Goal: Find specific page/section: Find specific page/section

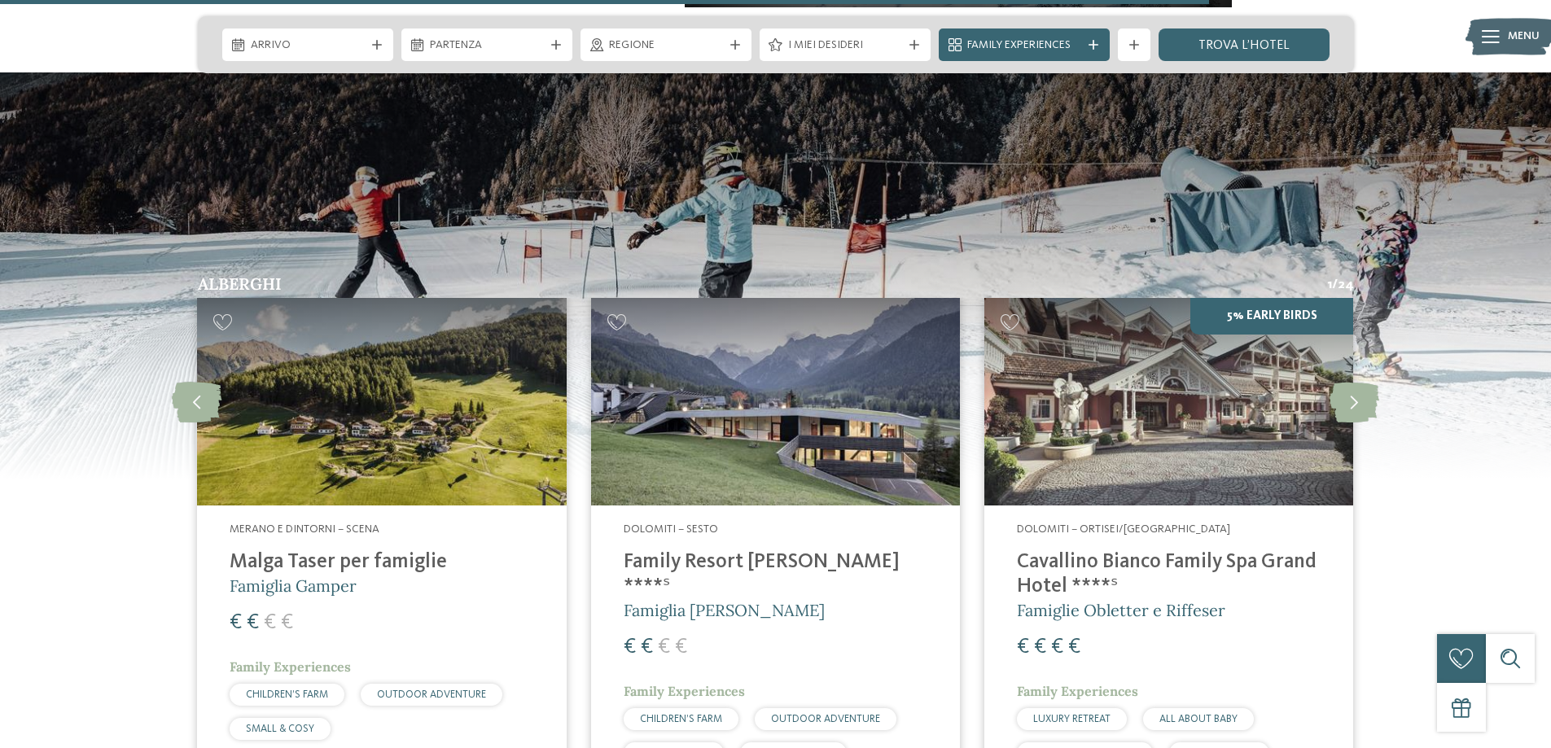
scroll to position [3500, 0]
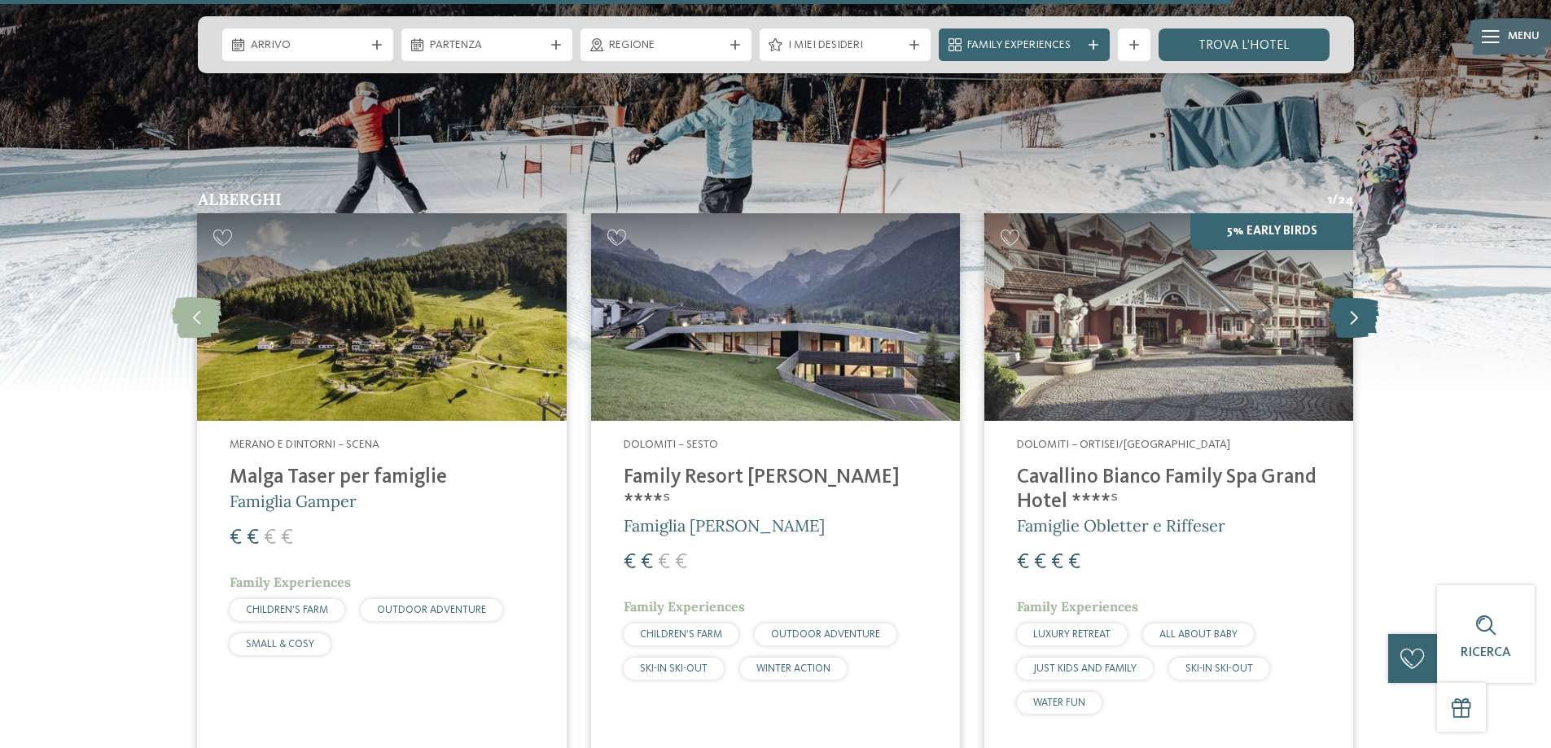
click at [1345, 297] on icon at bounding box center [1354, 317] width 50 height 41
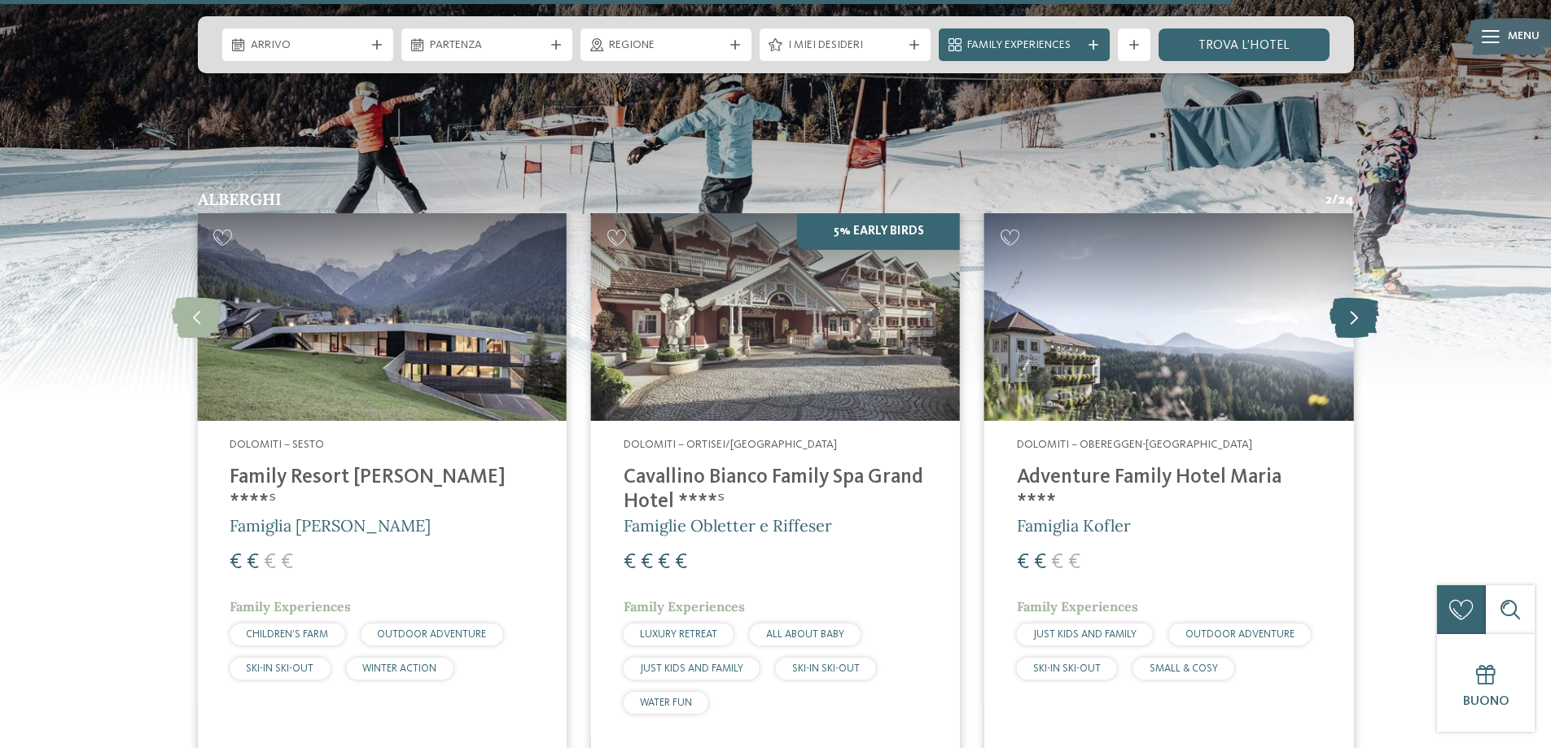
click at [1345, 297] on icon at bounding box center [1354, 317] width 50 height 41
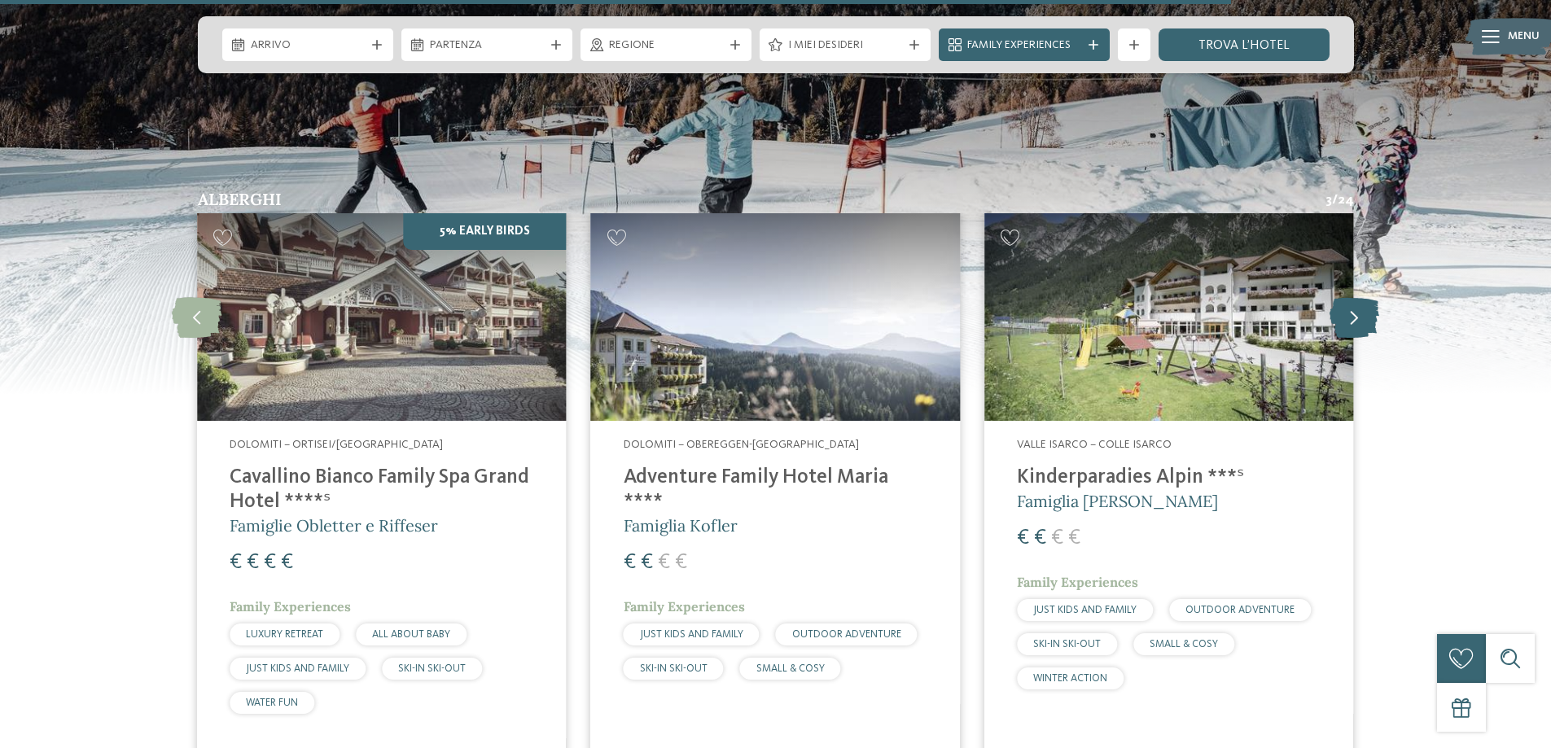
click at [1345, 297] on icon at bounding box center [1354, 317] width 50 height 41
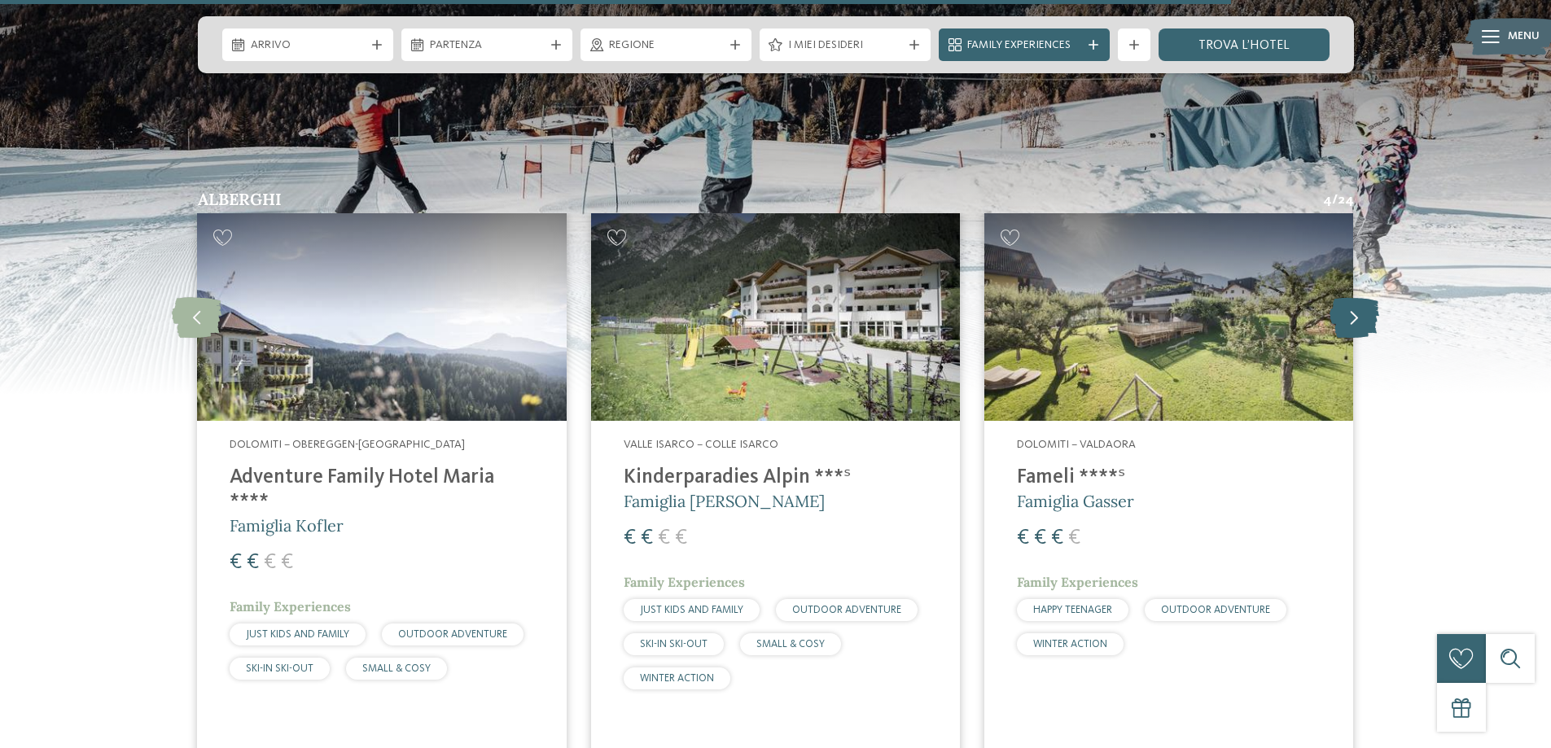
click at [1348, 297] on icon at bounding box center [1354, 317] width 50 height 41
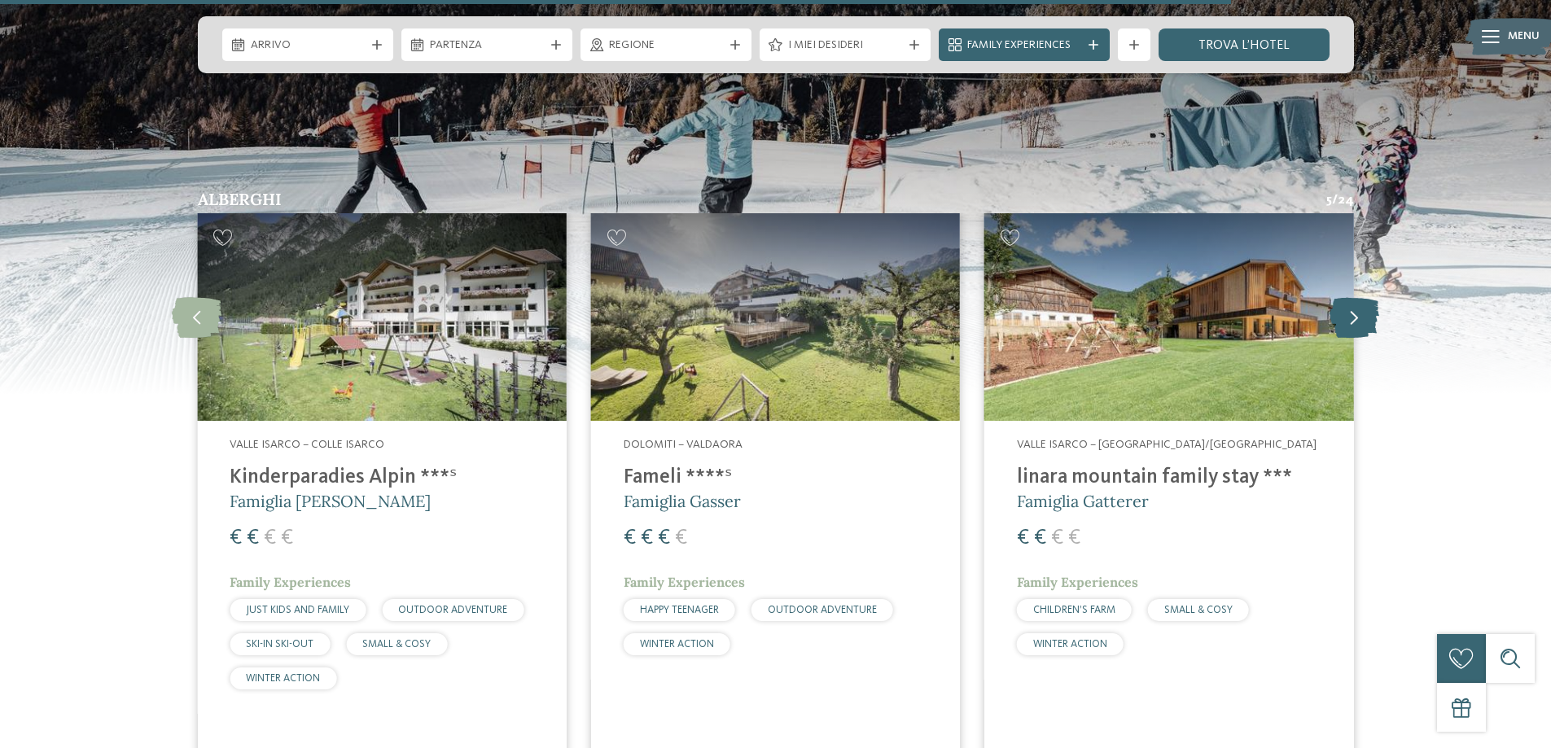
click at [1348, 297] on icon at bounding box center [1354, 317] width 50 height 41
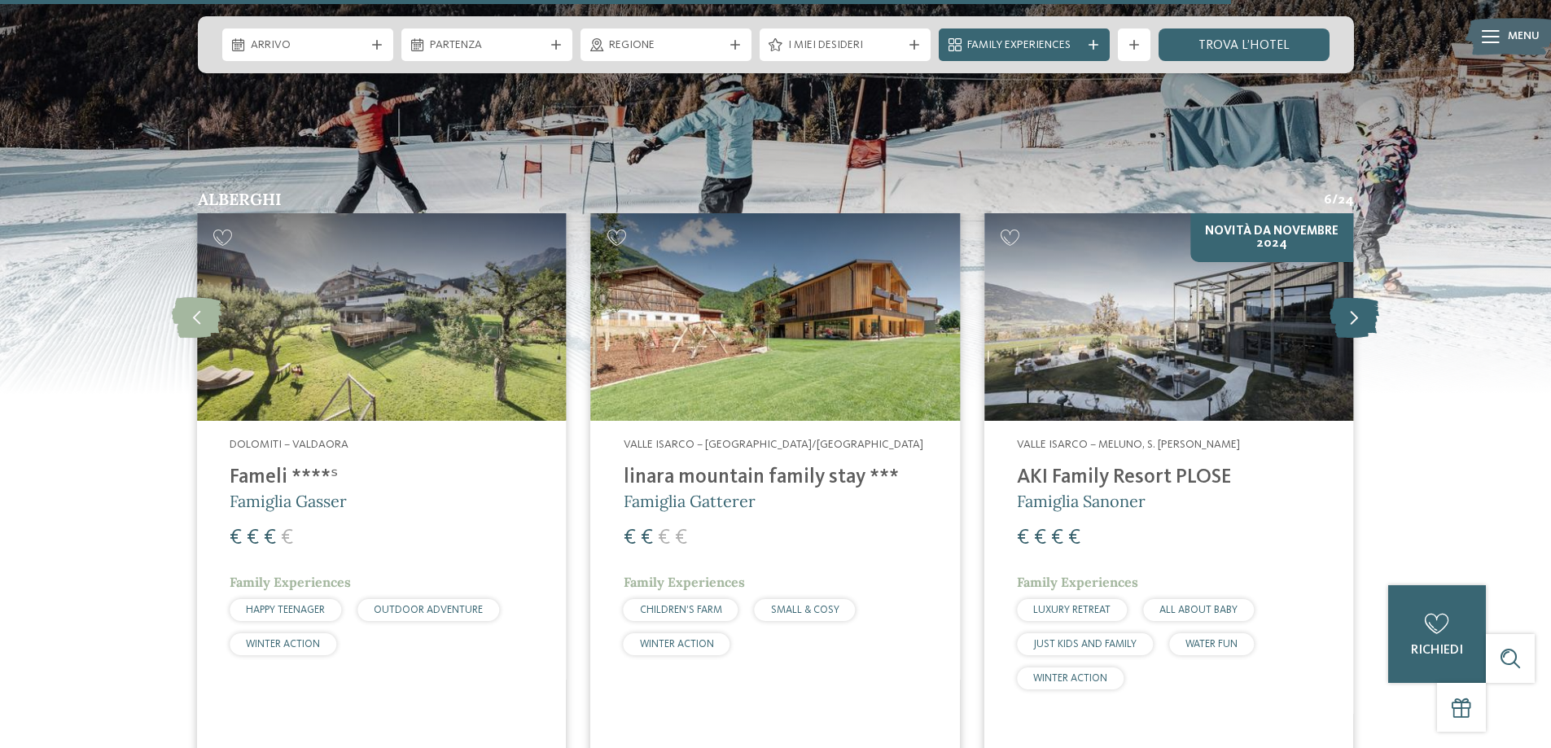
click at [1367, 298] on icon at bounding box center [1354, 317] width 50 height 41
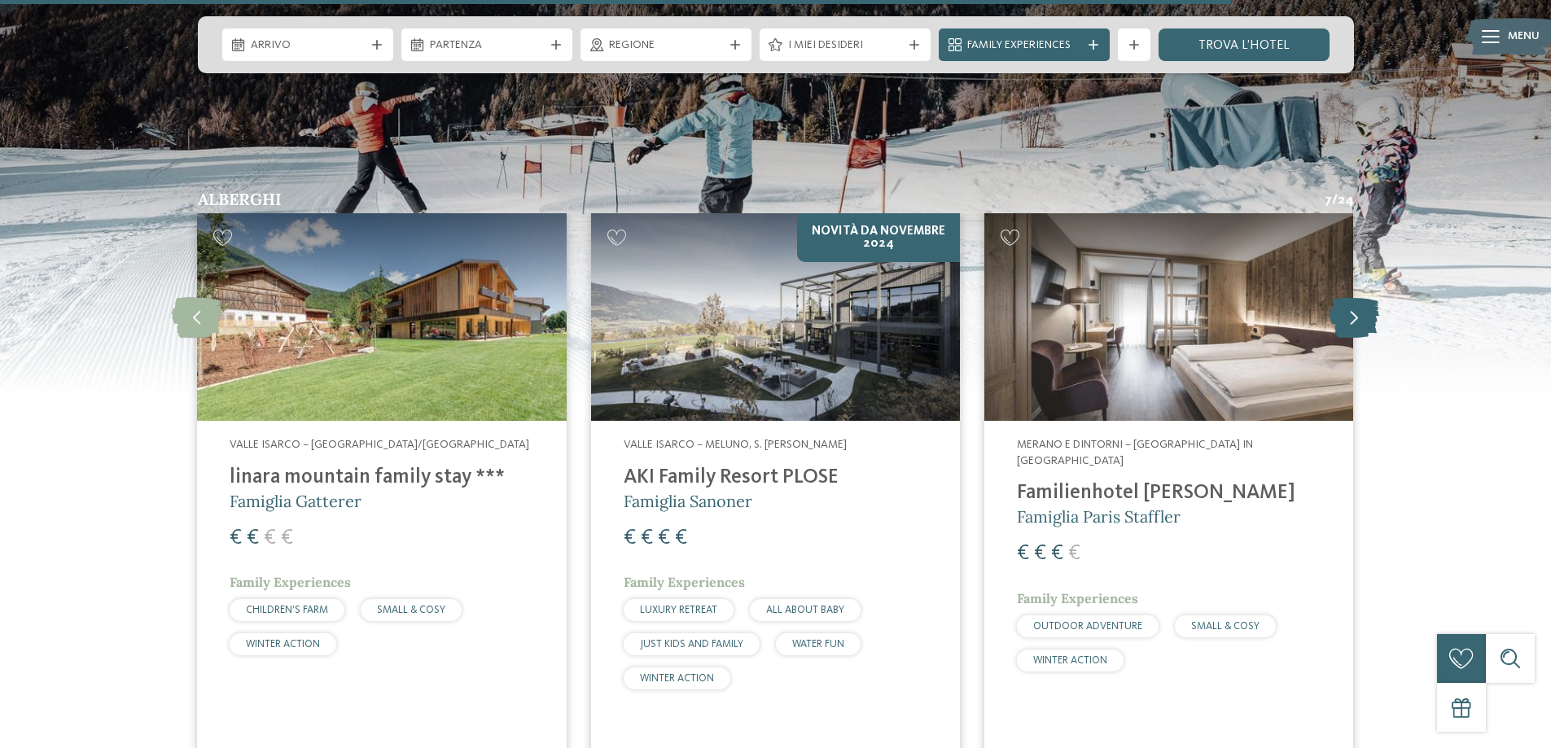
click at [1360, 297] on icon at bounding box center [1354, 317] width 50 height 41
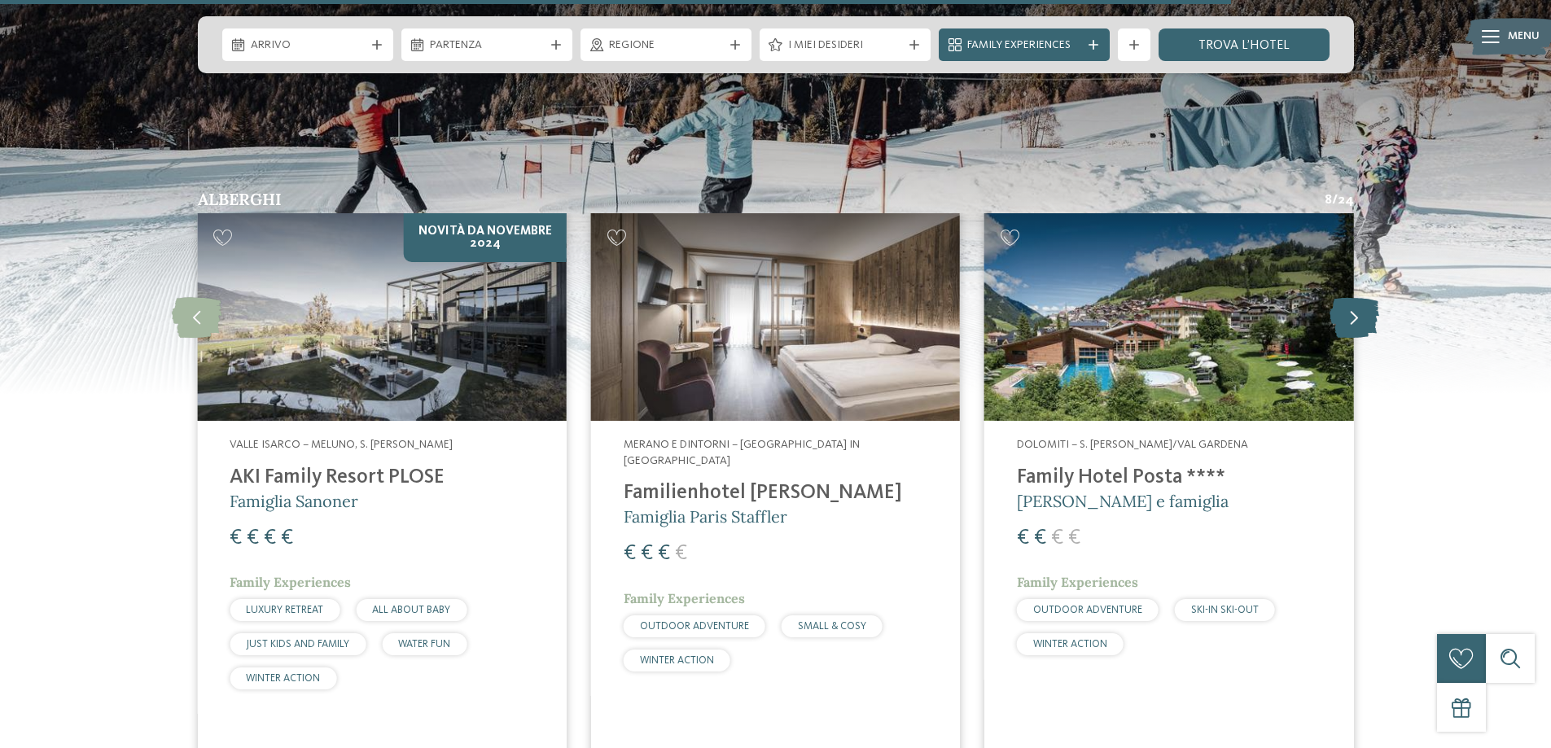
click at [1357, 298] on icon at bounding box center [1354, 317] width 50 height 41
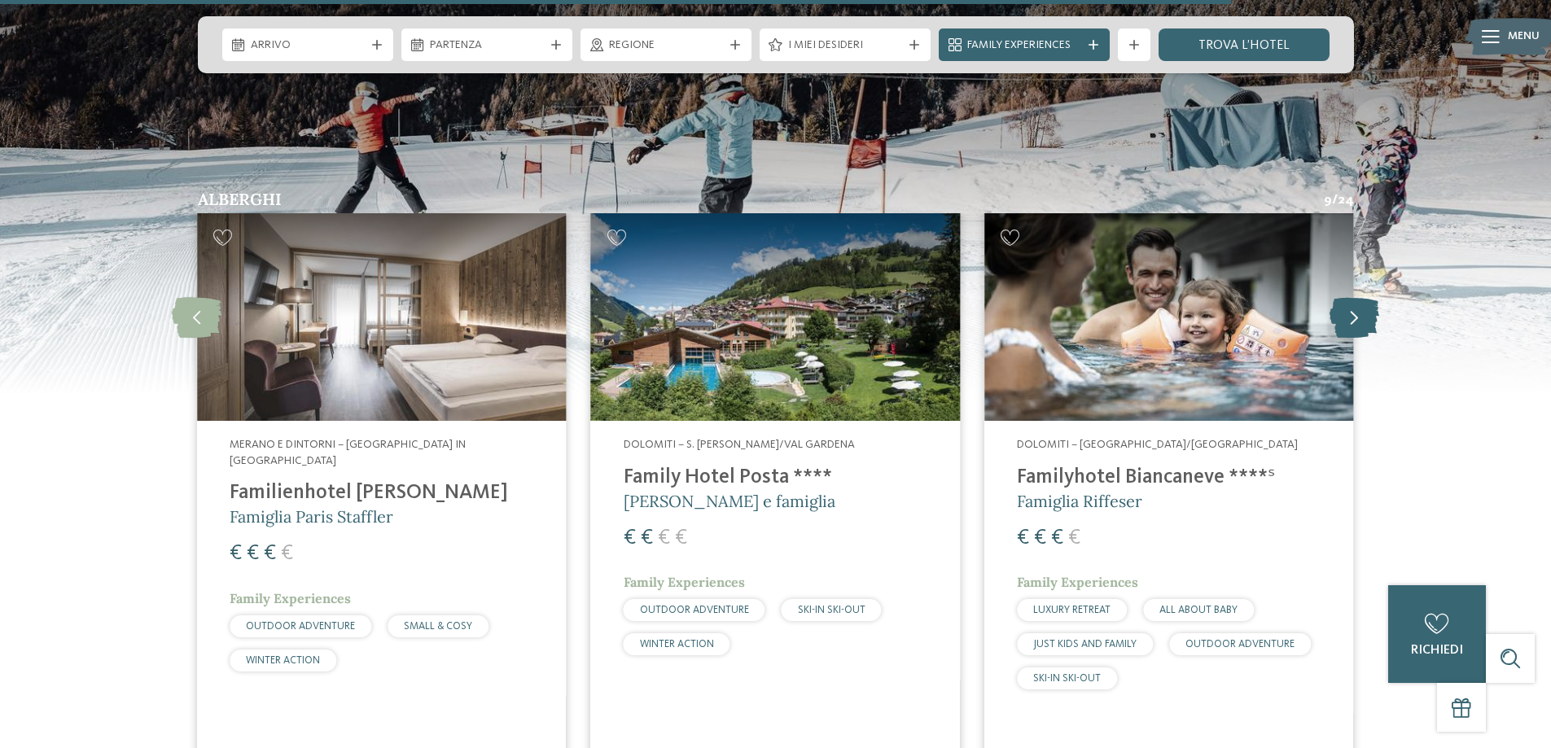
click at [1356, 301] on icon at bounding box center [1354, 317] width 50 height 41
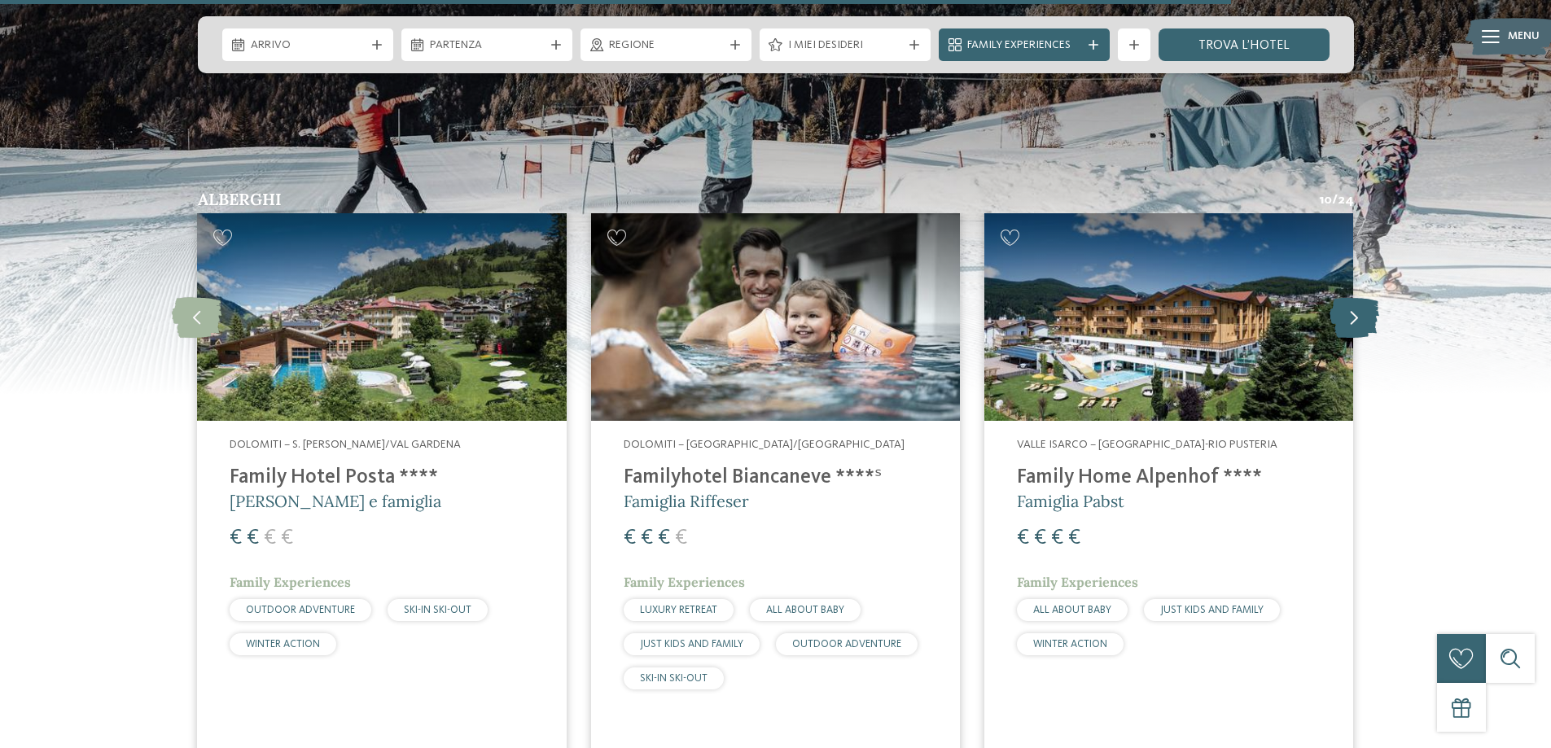
click at [1356, 301] on icon at bounding box center [1354, 317] width 50 height 41
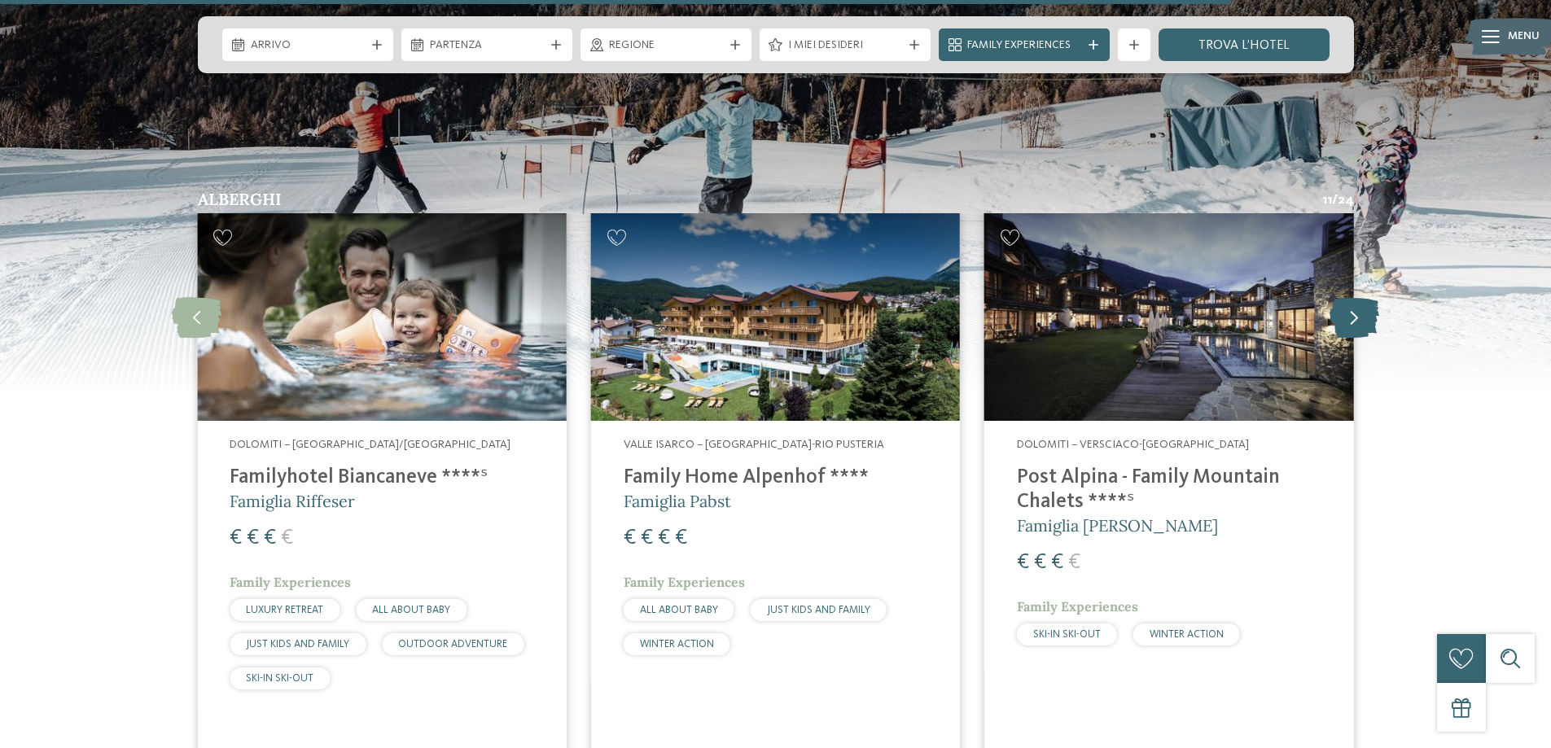
click at [1343, 297] on icon at bounding box center [1354, 317] width 50 height 41
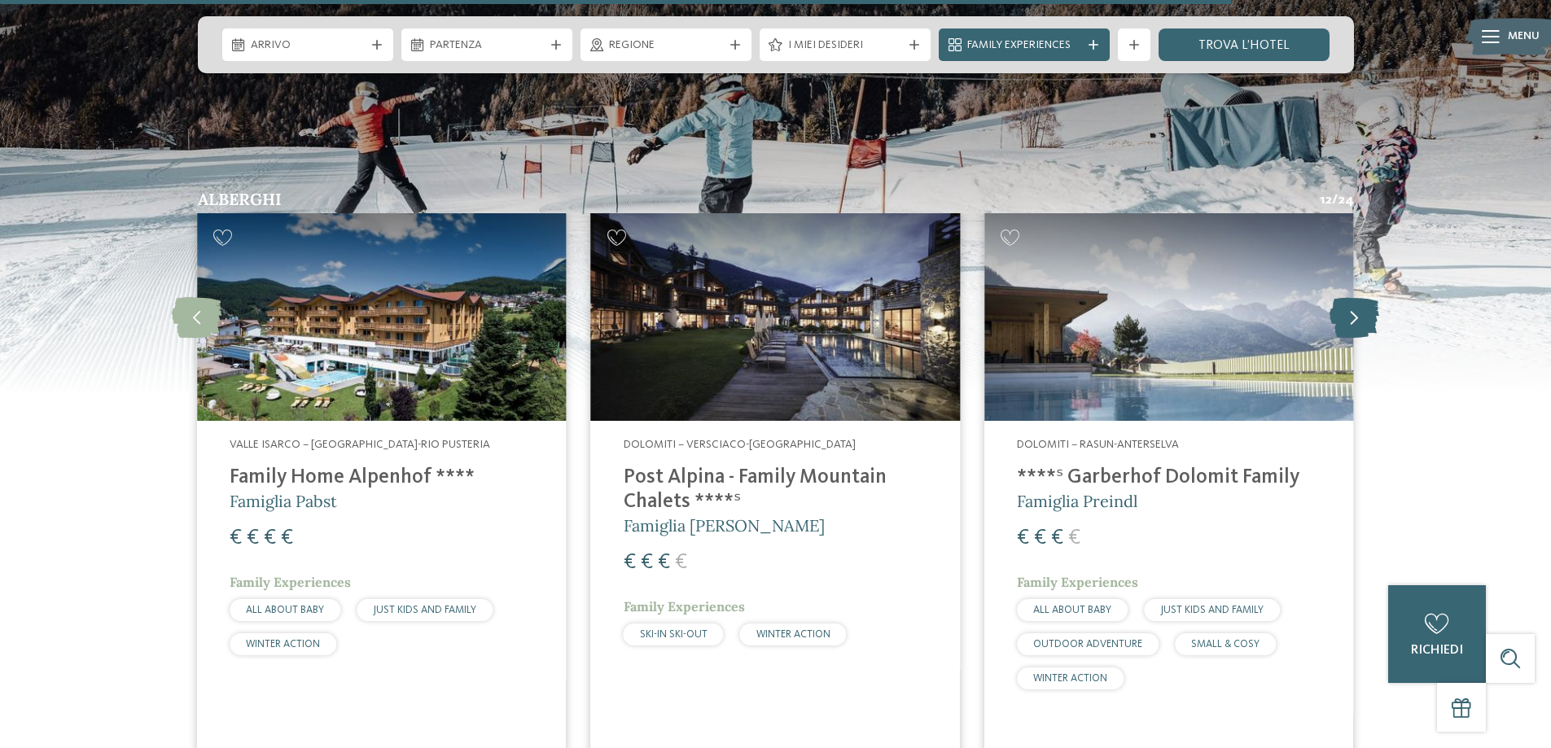
click at [1343, 297] on icon at bounding box center [1354, 317] width 50 height 41
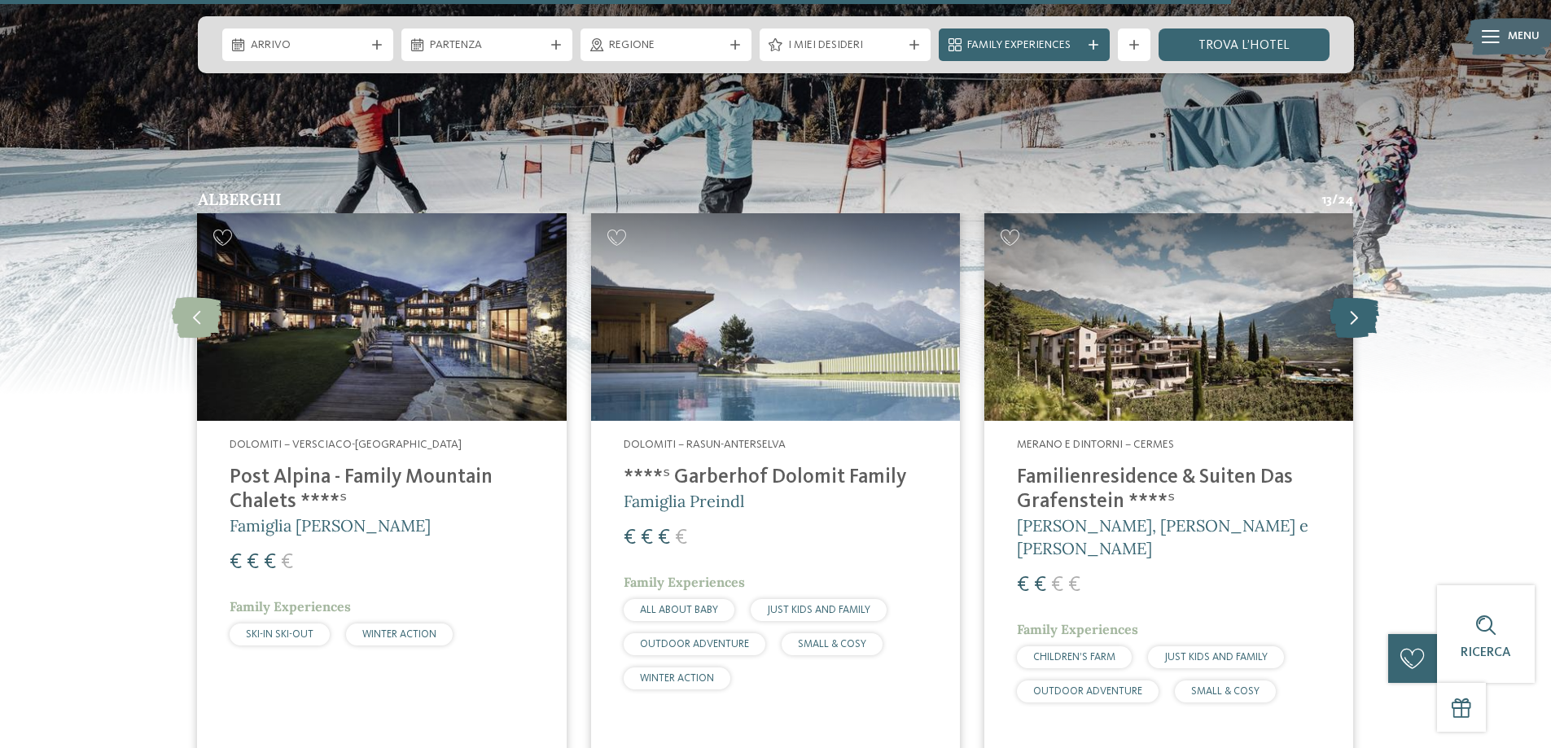
click at [1343, 297] on icon at bounding box center [1354, 317] width 50 height 41
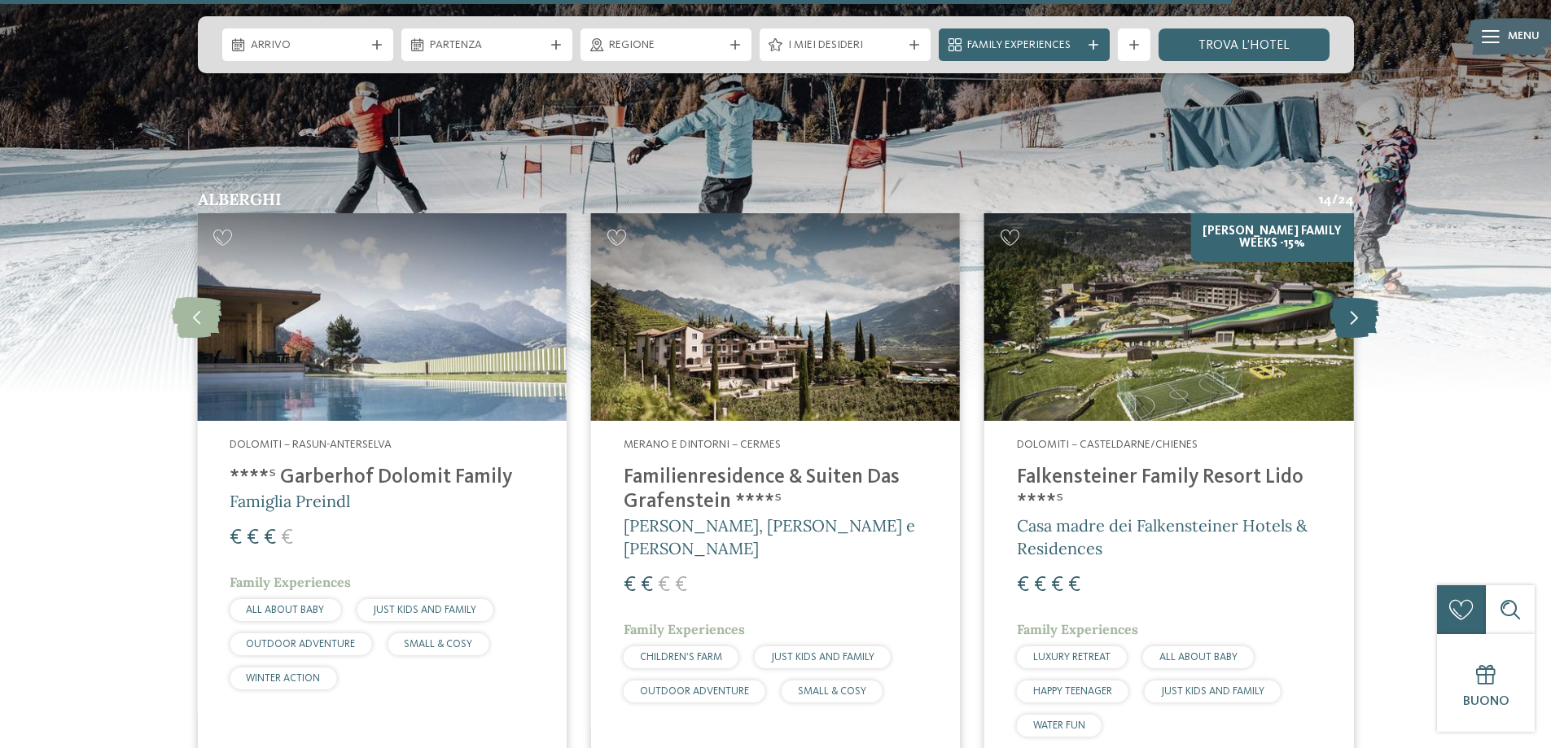
click at [1343, 297] on icon at bounding box center [1354, 317] width 50 height 41
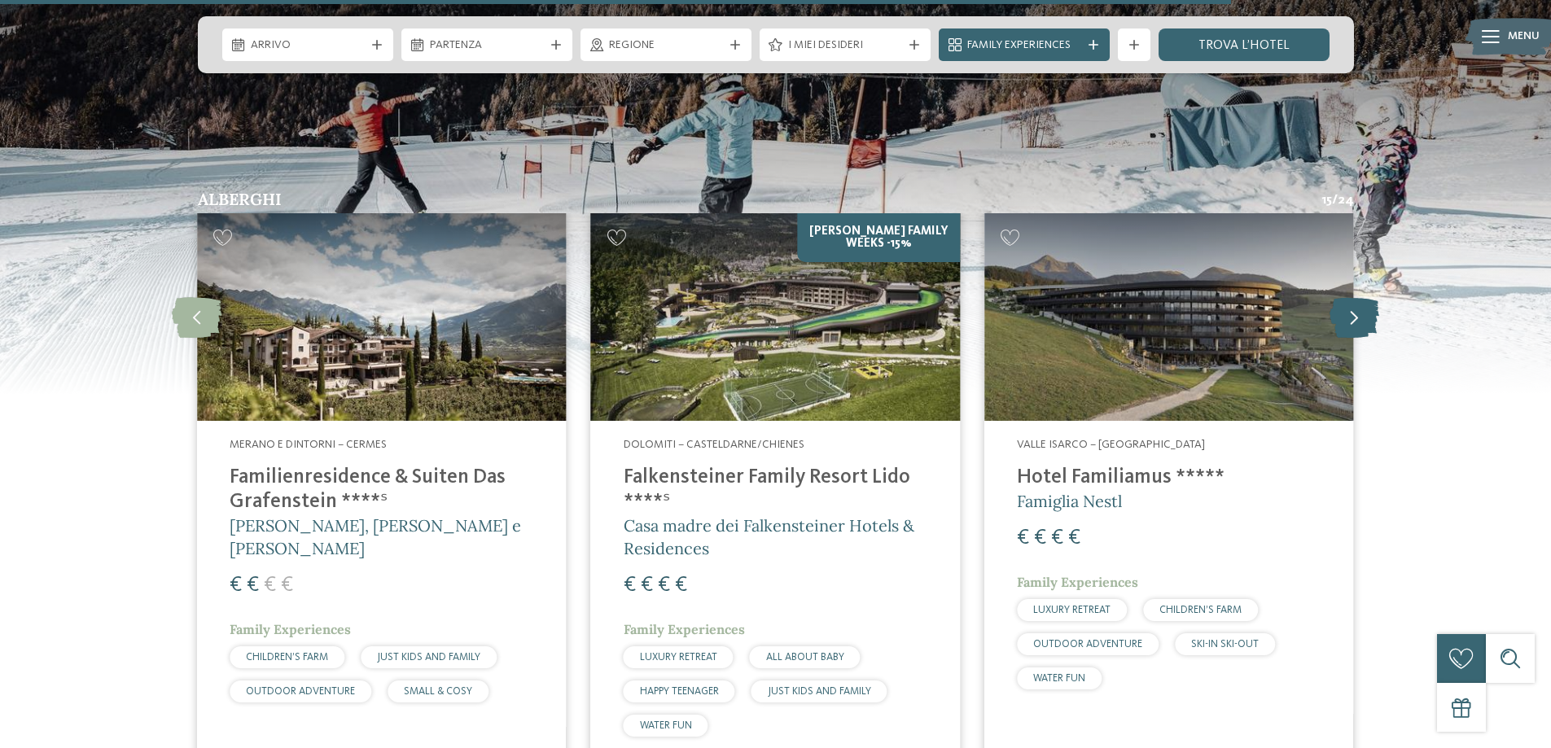
click at [1350, 297] on icon at bounding box center [1354, 317] width 50 height 41
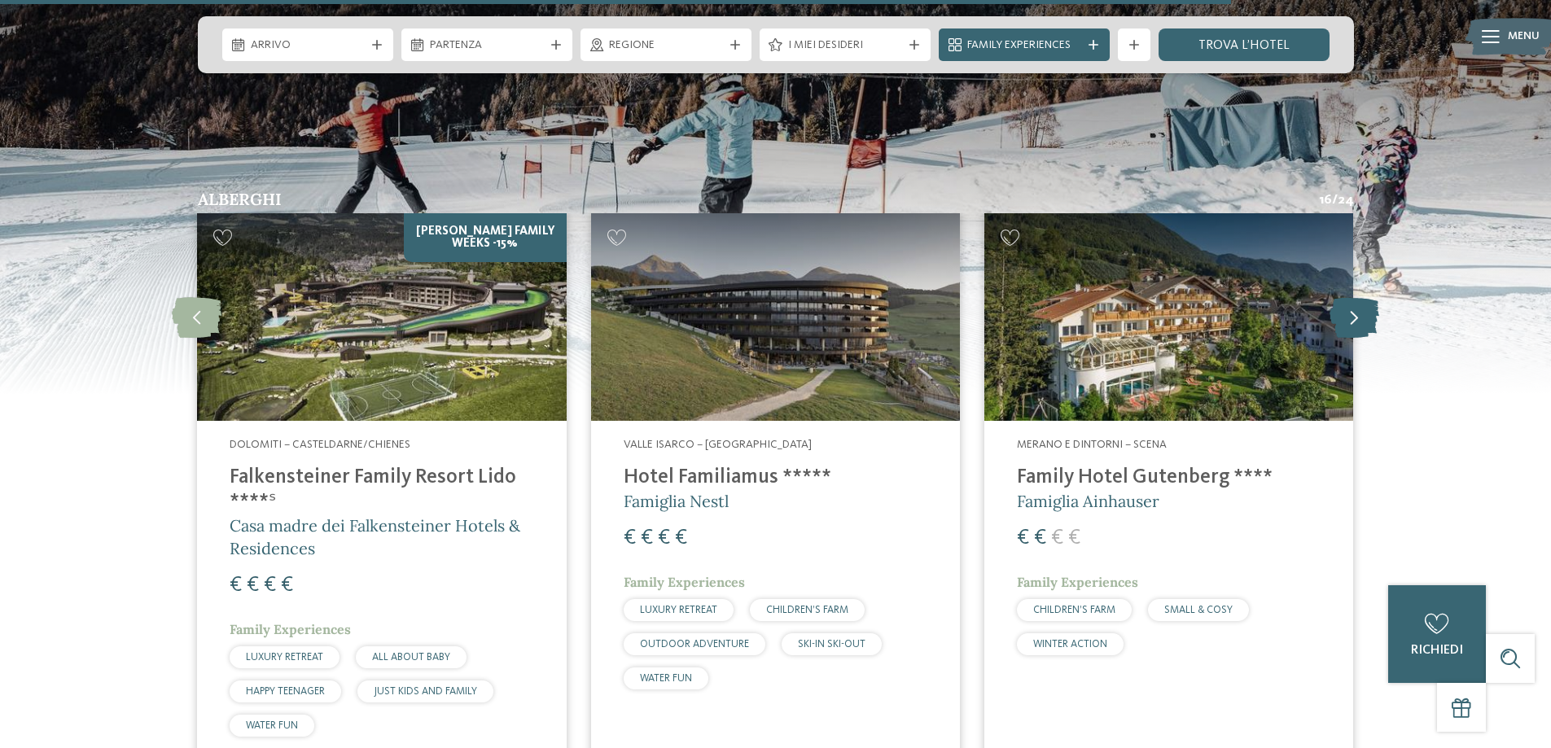
click at [1350, 297] on icon at bounding box center [1354, 317] width 50 height 41
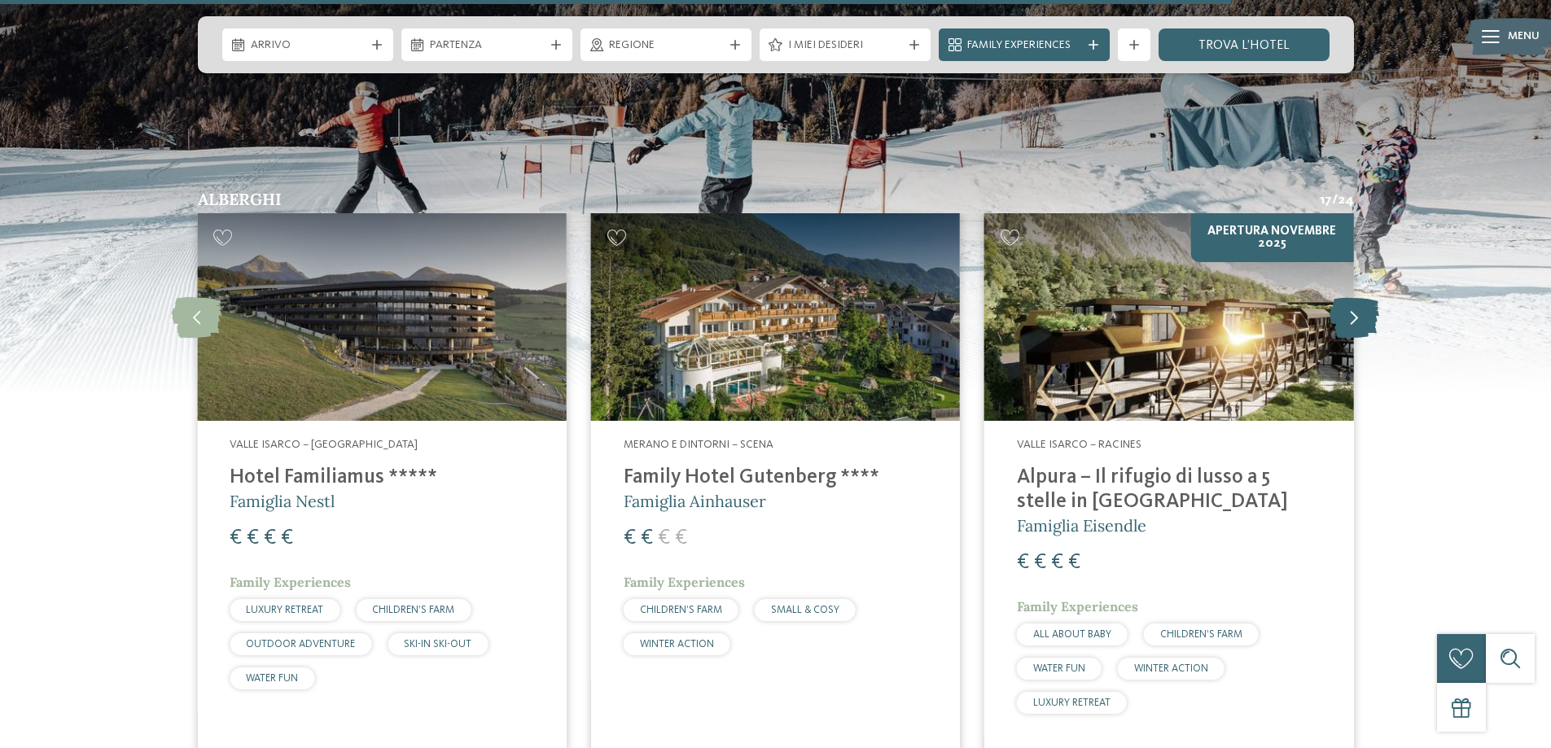
click at [1349, 297] on icon at bounding box center [1354, 317] width 50 height 41
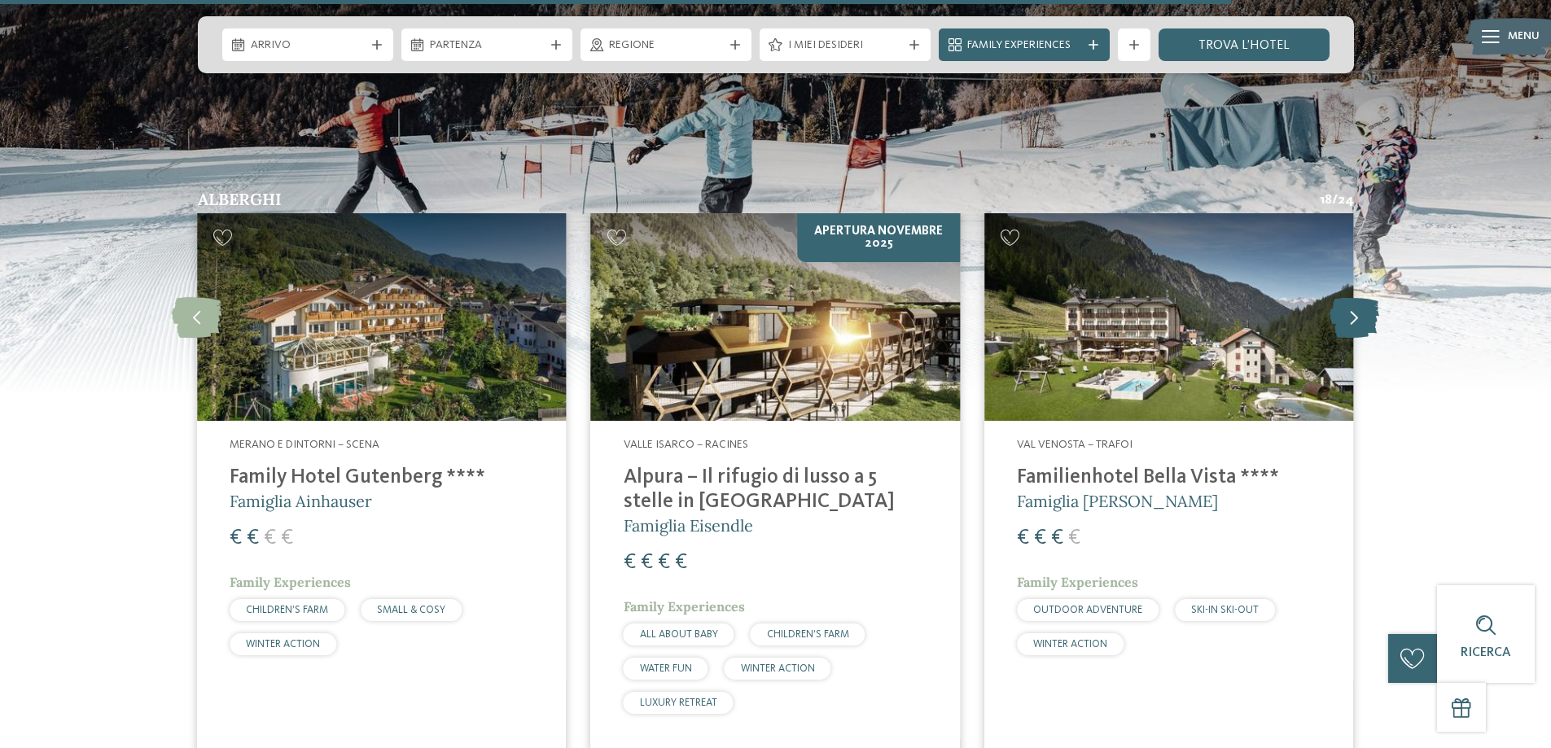
click at [1349, 297] on icon at bounding box center [1354, 317] width 50 height 41
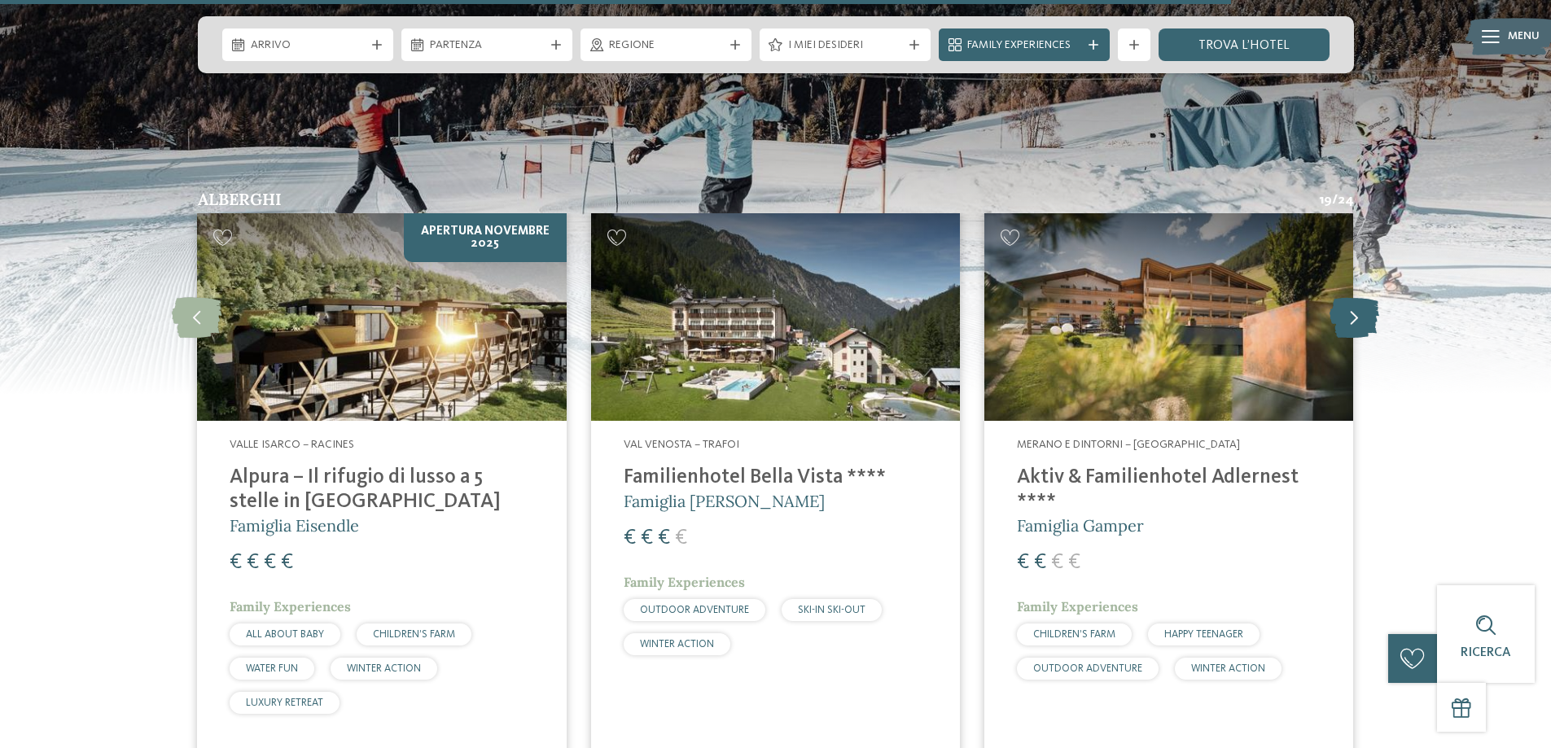
click at [1349, 297] on icon at bounding box center [1354, 317] width 50 height 41
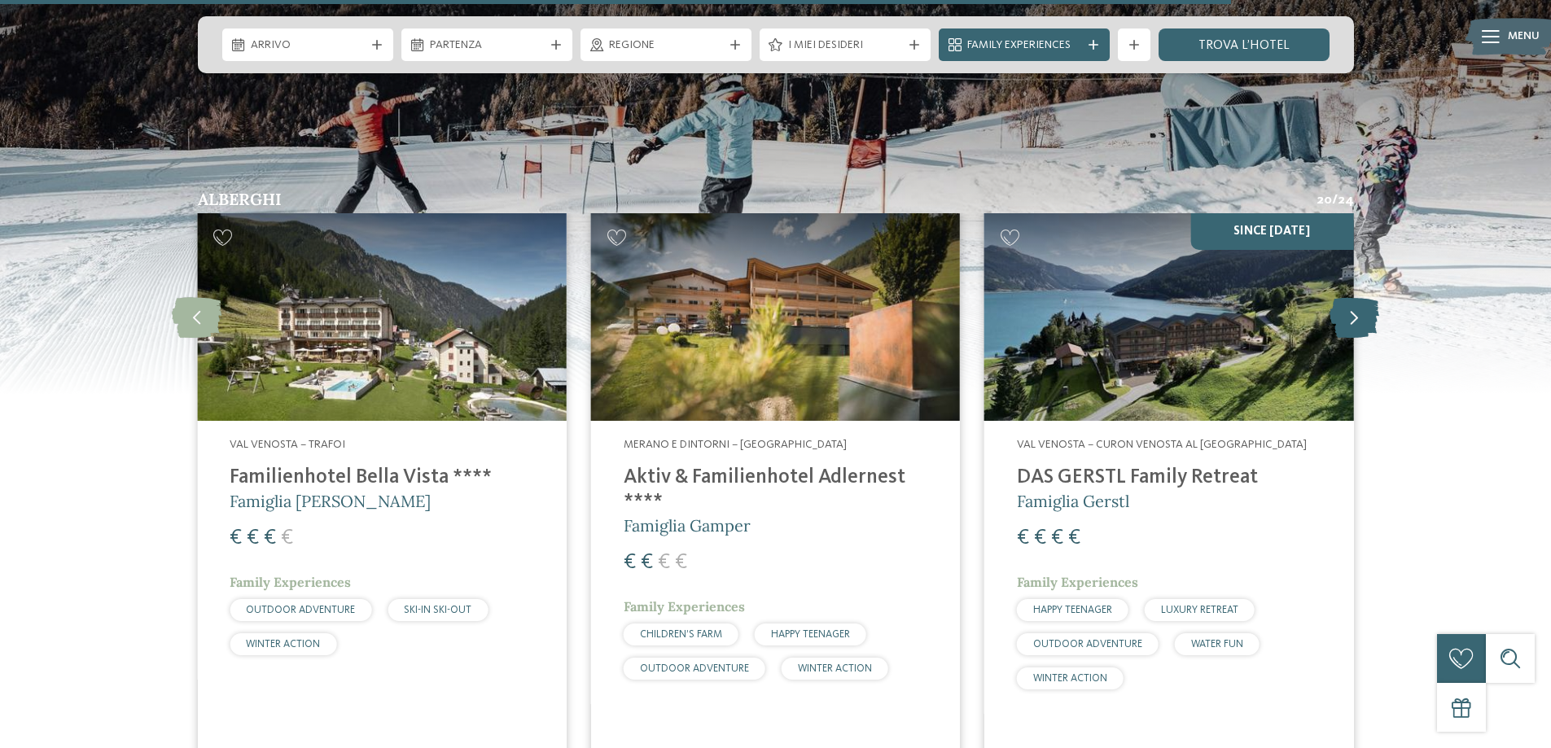
click at [1349, 297] on icon at bounding box center [1354, 317] width 50 height 41
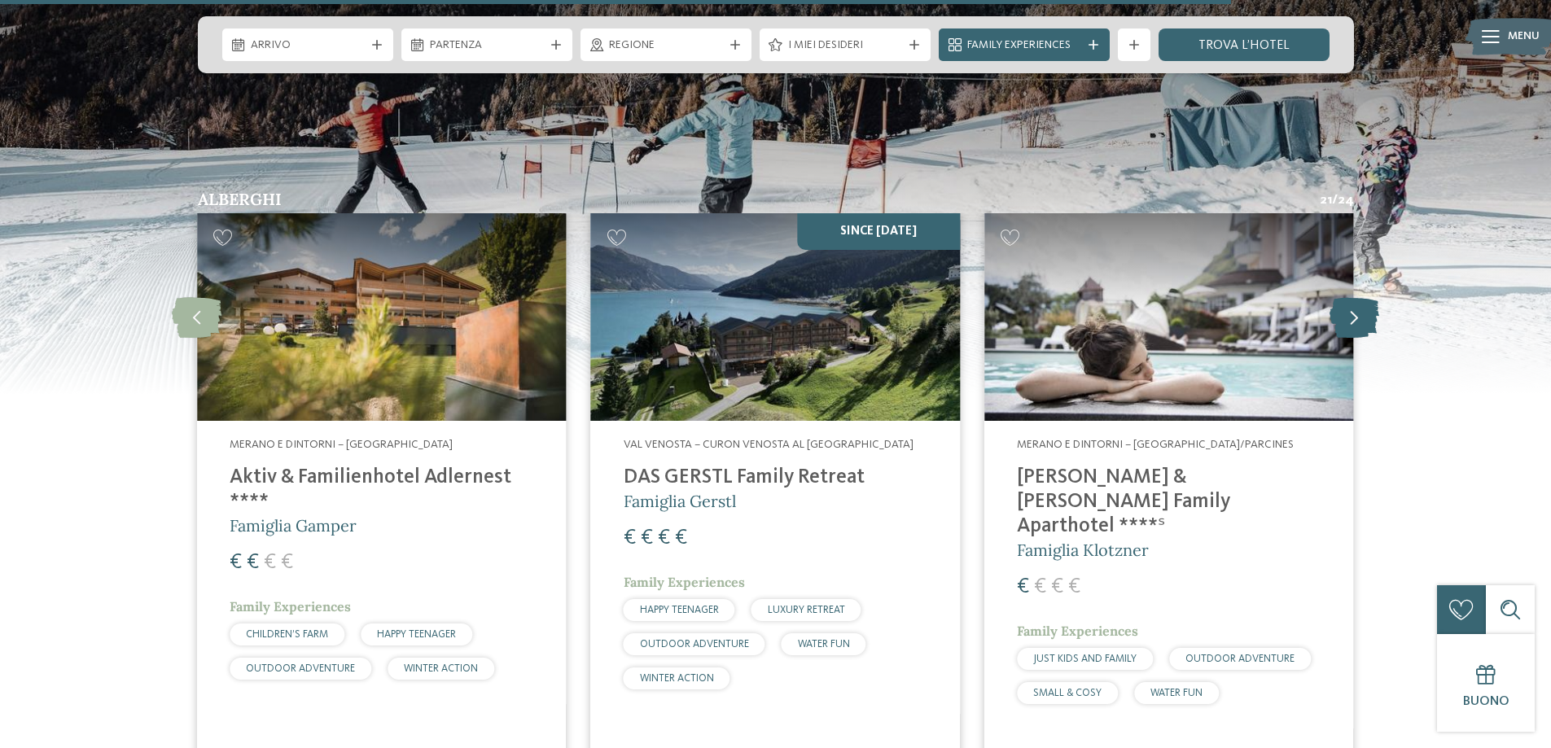
click at [1346, 297] on icon at bounding box center [1354, 317] width 50 height 41
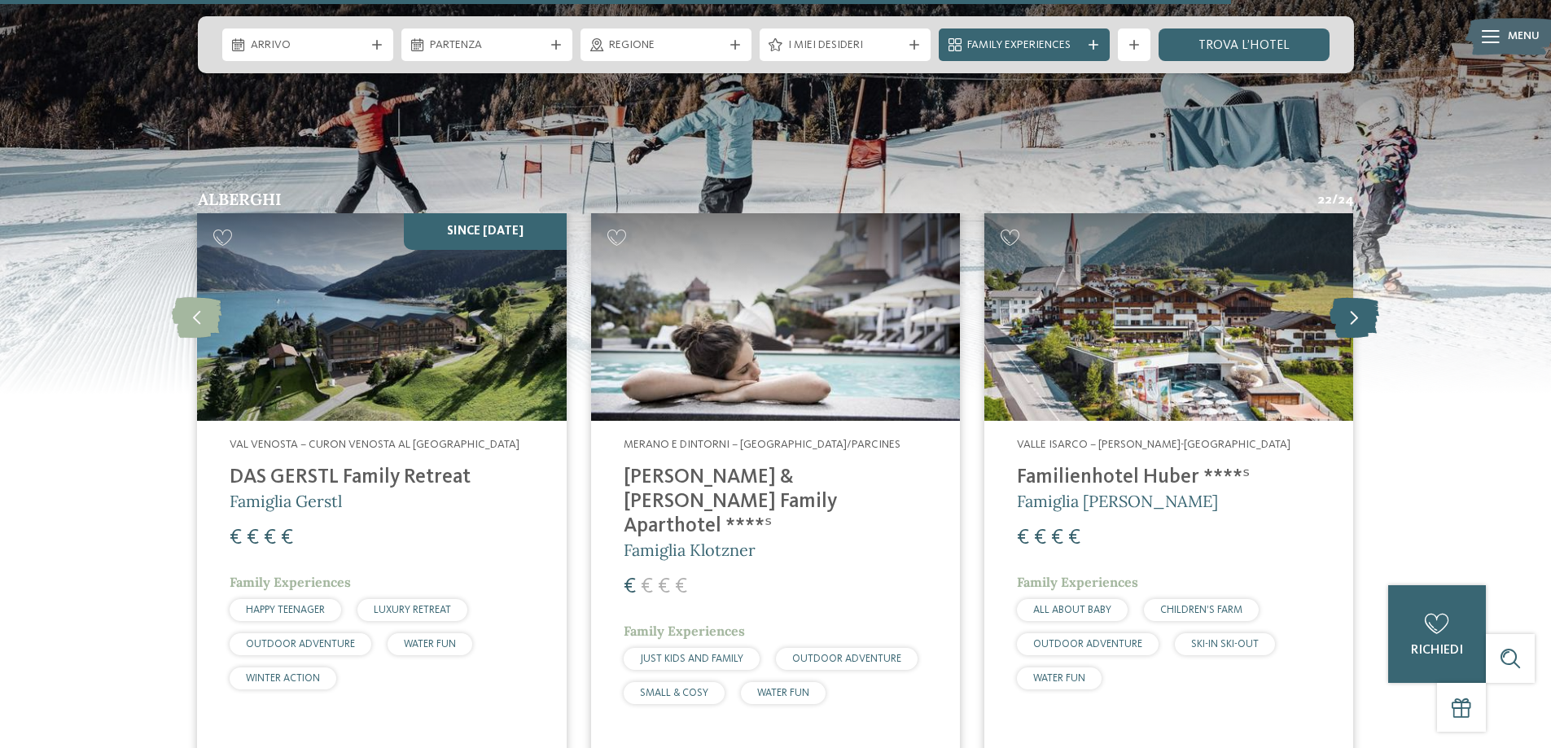
click at [1346, 297] on icon at bounding box center [1354, 317] width 50 height 41
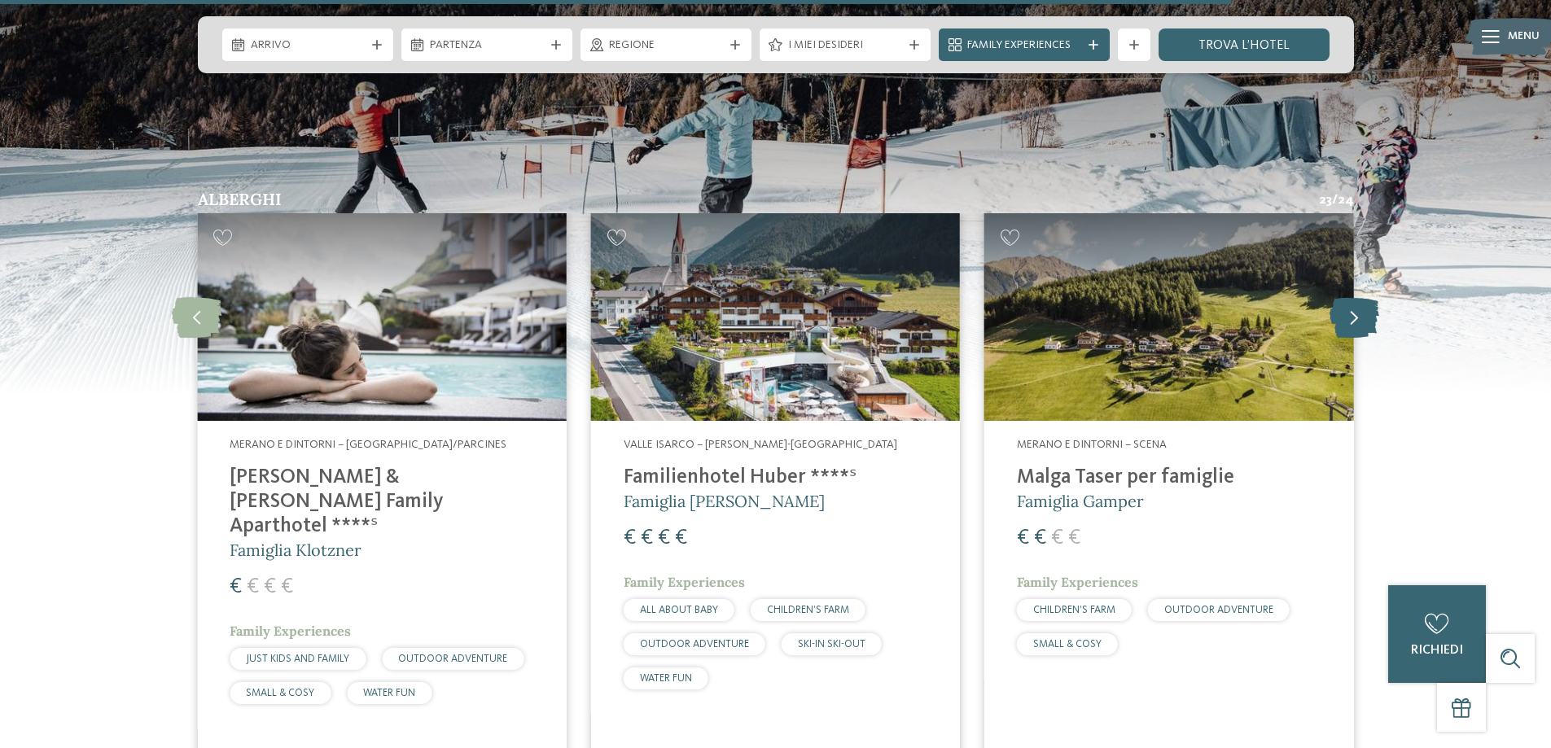
click at [1346, 297] on icon at bounding box center [1354, 317] width 50 height 41
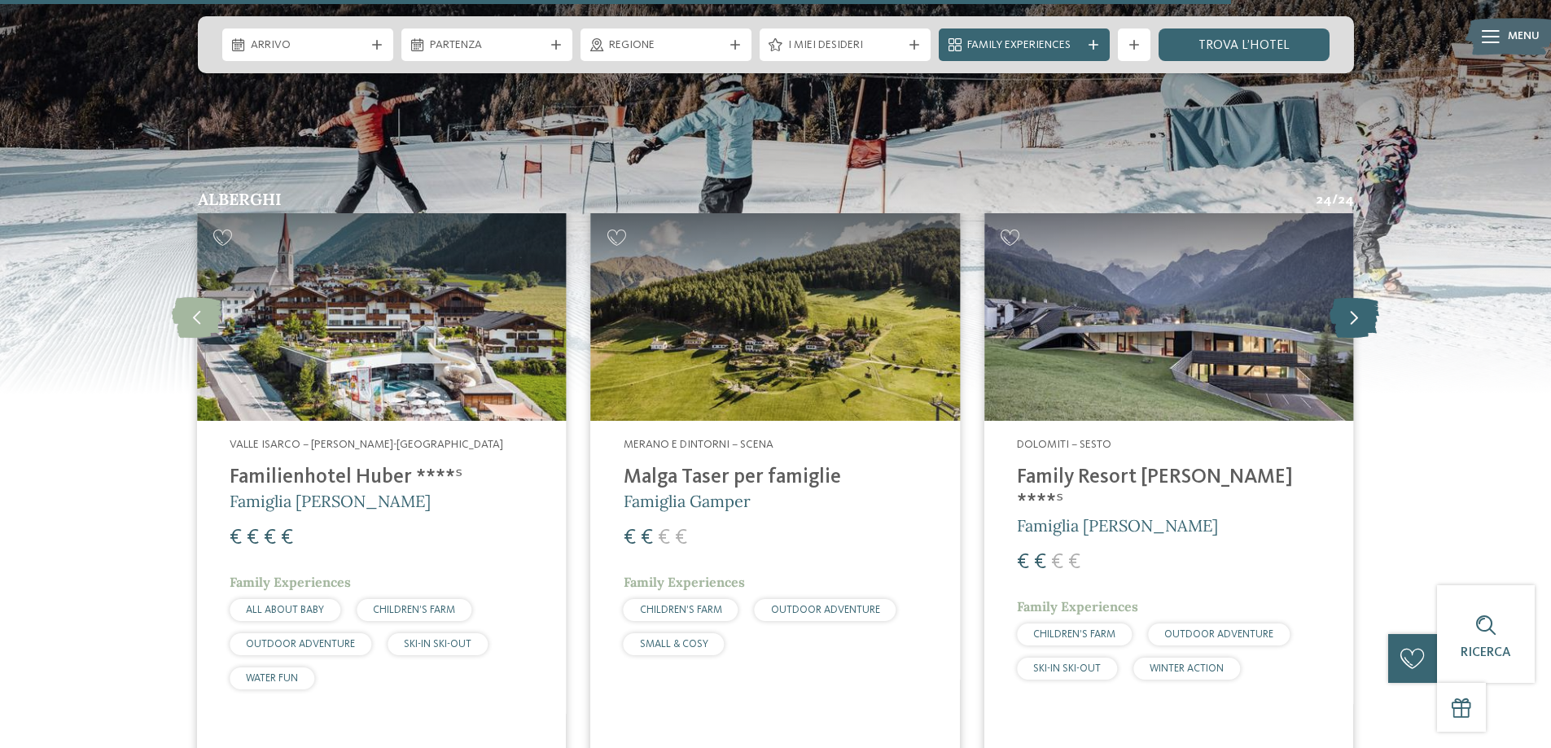
click at [1360, 304] on icon at bounding box center [1354, 317] width 50 height 41
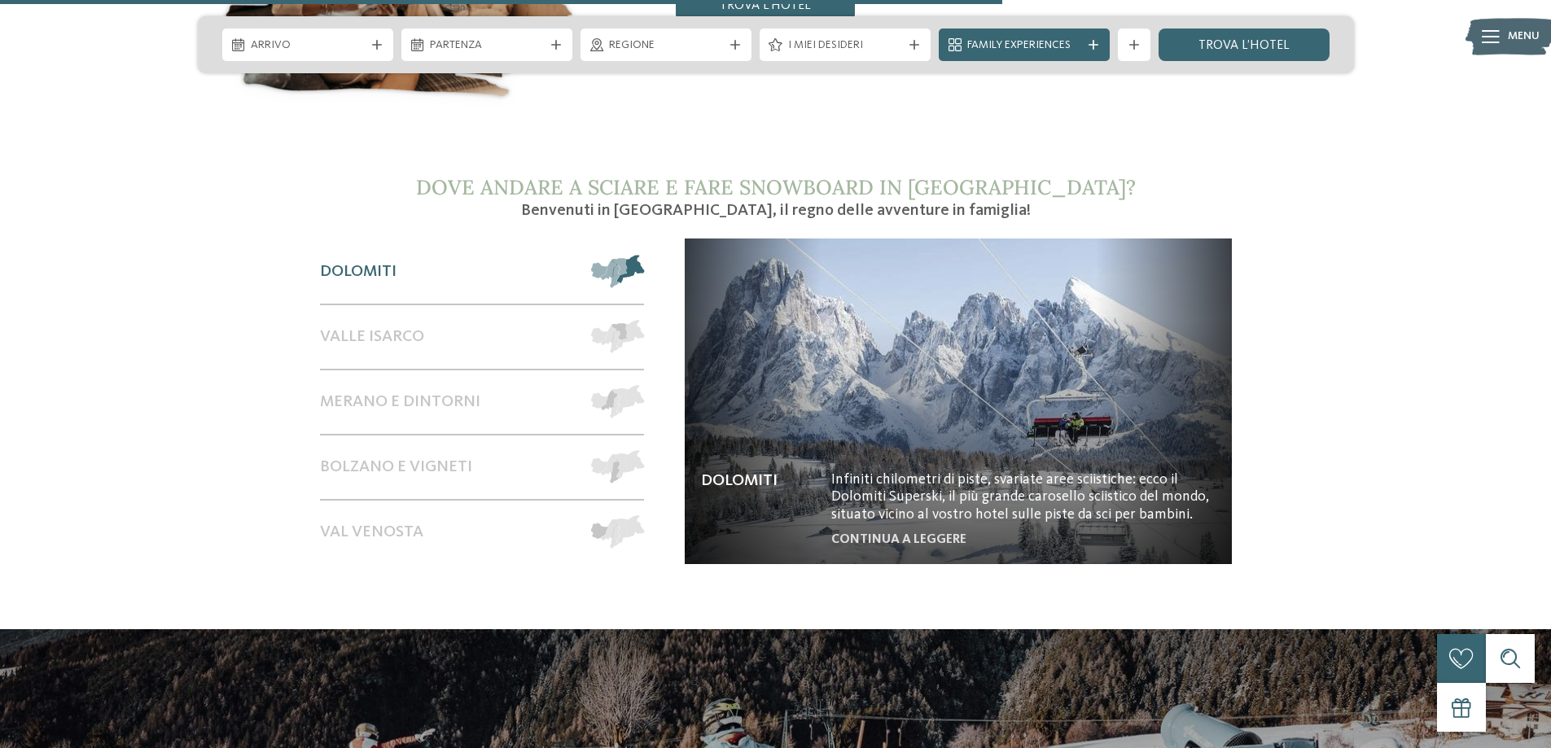
scroll to position [2849, 0]
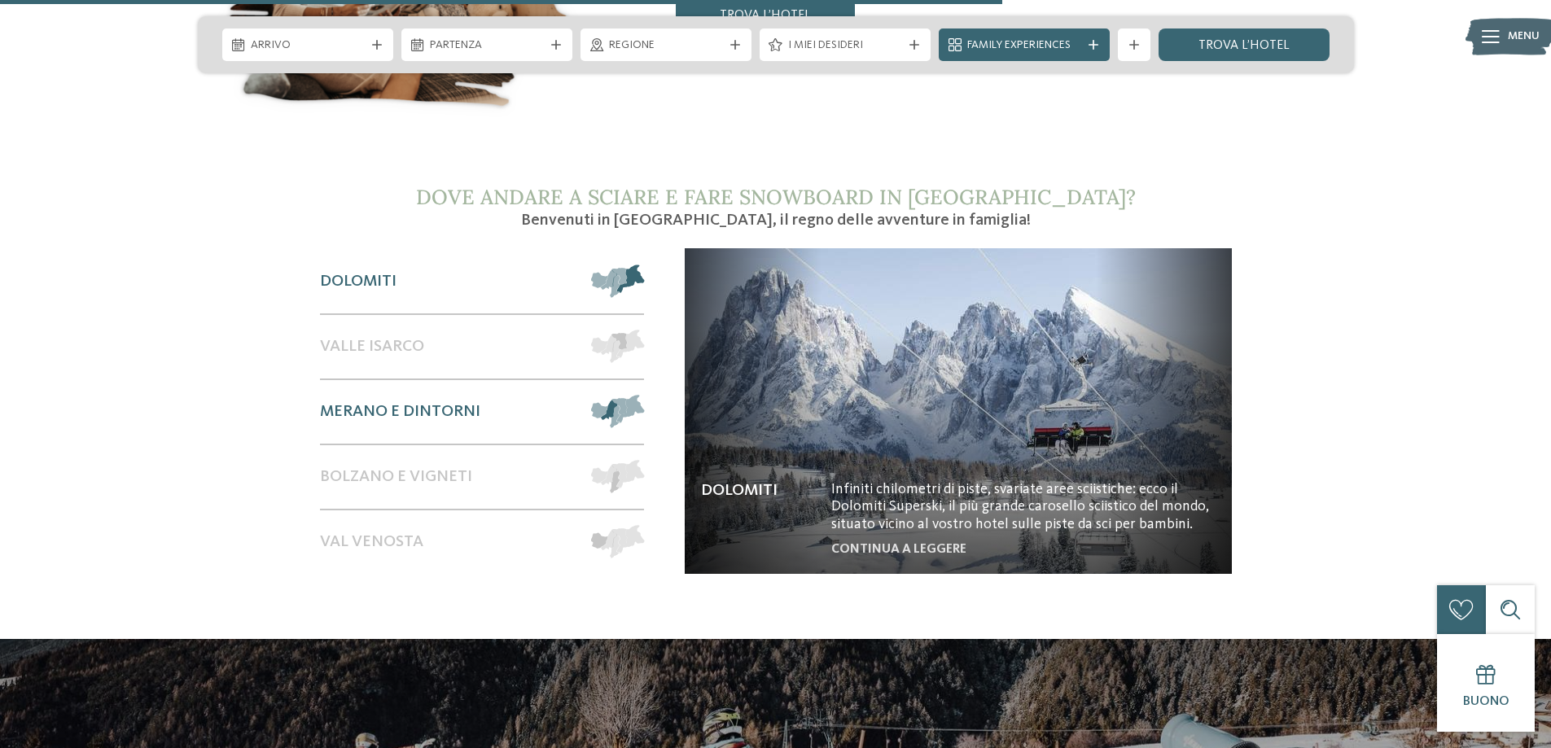
click at [390, 402] on span "Merano e dintorni" at bounding box center [400, 412] width 160 height 20
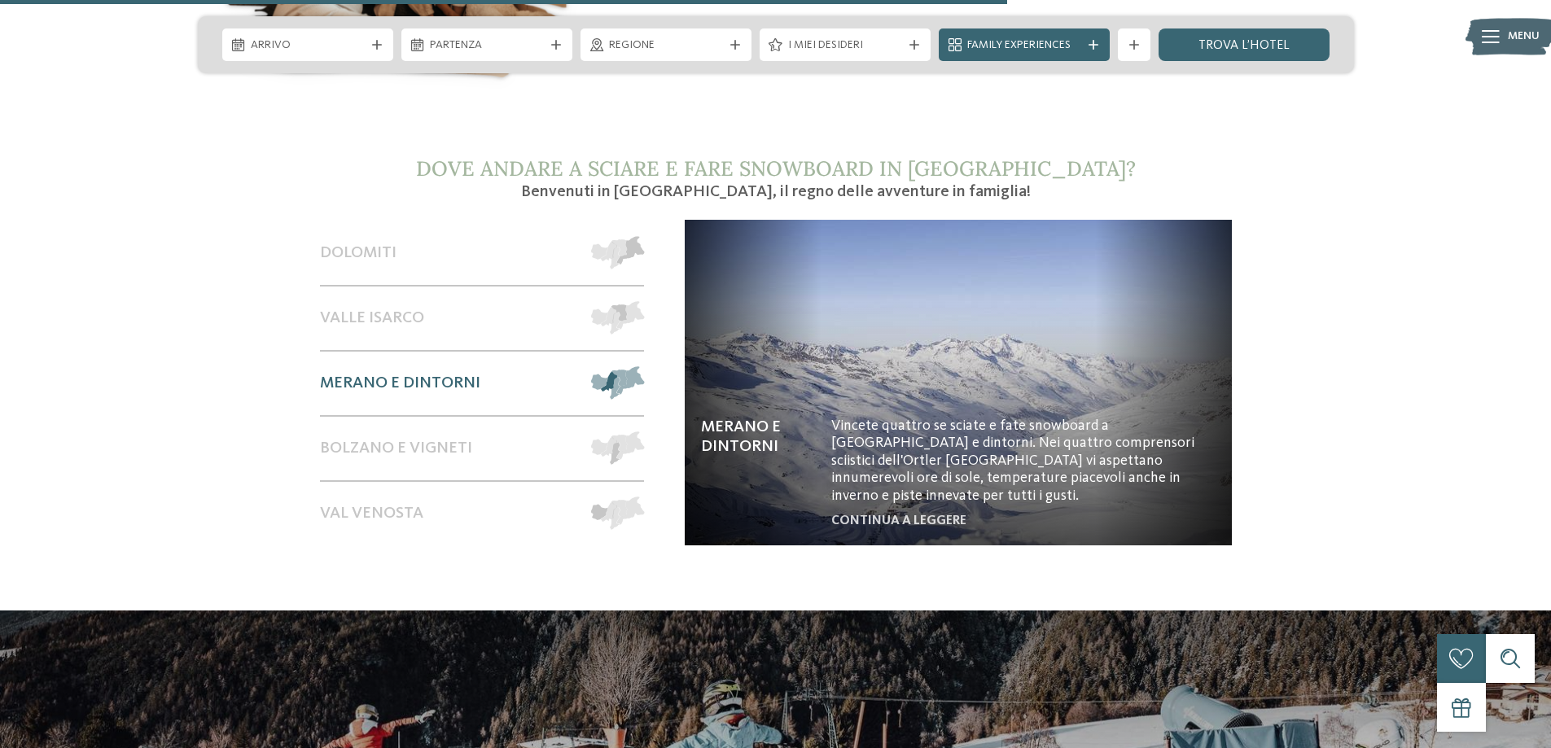
scroll to position [2864, 0]
